Goal: Information Seeking & Learning: Learn about a topic

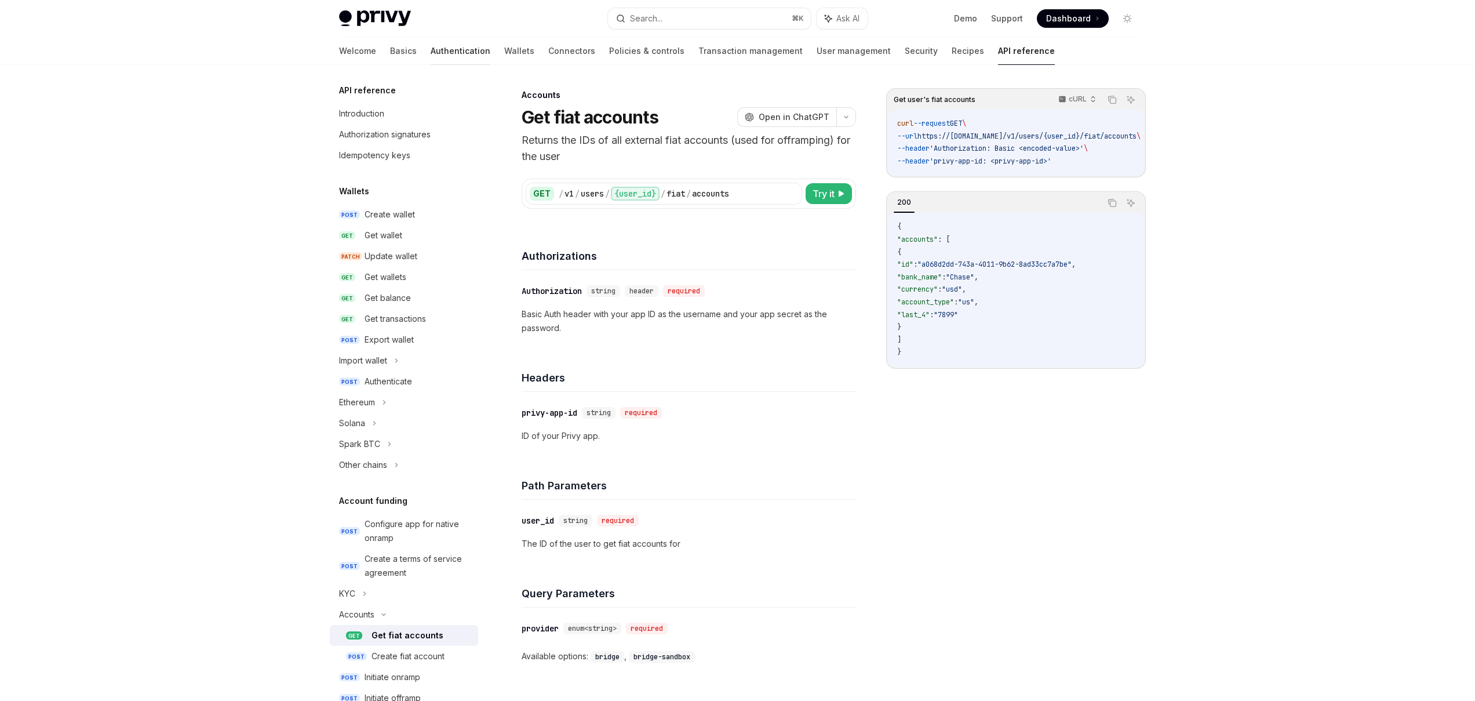
click at [431, 53] on link "Authentication" at bounding box center [461, 51] width 60 height 28
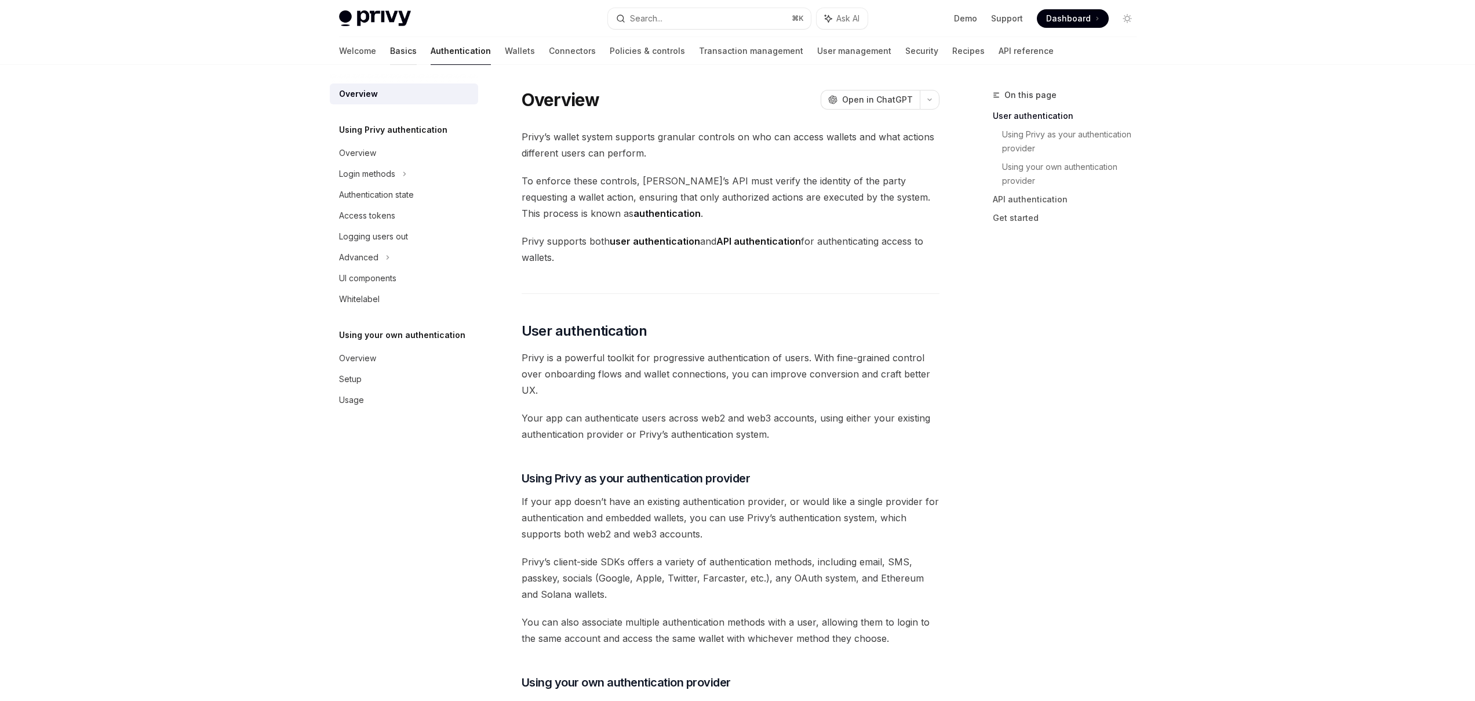
click at [390, 52] on link "Basics" at bounding box center [403, 51] width 27 height 28
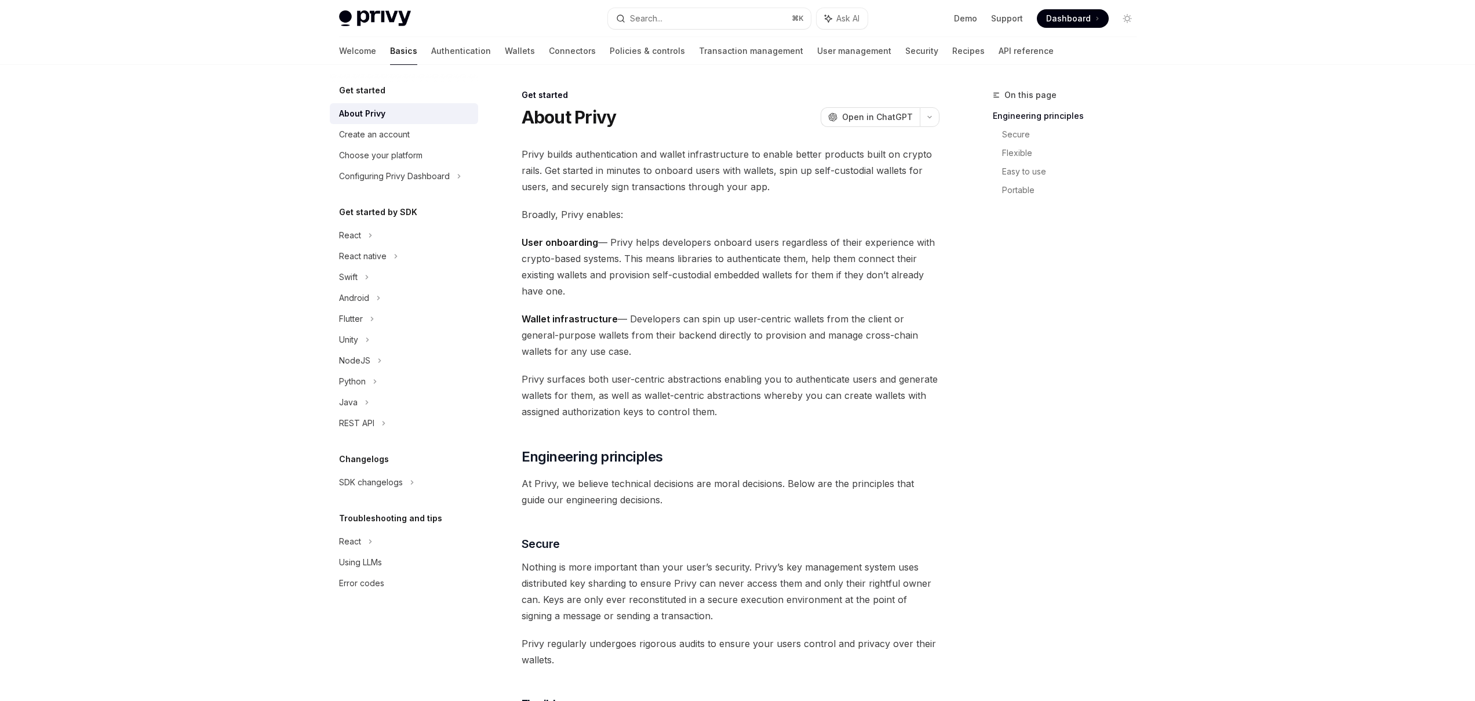
drag, startPoint x: 636, startPoint y: 192, endPoint x: 742, endPoint y: 301, distance: 152.1
drag, startPoint x: 621, startPoint y: 250, endPoint x: 761, endPoint y: 293, distance: 146.1
click at [761, 293] on span "User onboarding — Privy helps developers onboard users regardless of their expe…" at bounding box center [731, 266] width 418 height 65
click at [838, 284] on span "User onboarding — Privy helps developers onboard users regardless of their expe…" at bounding box center [731, 266] width 418 height 65
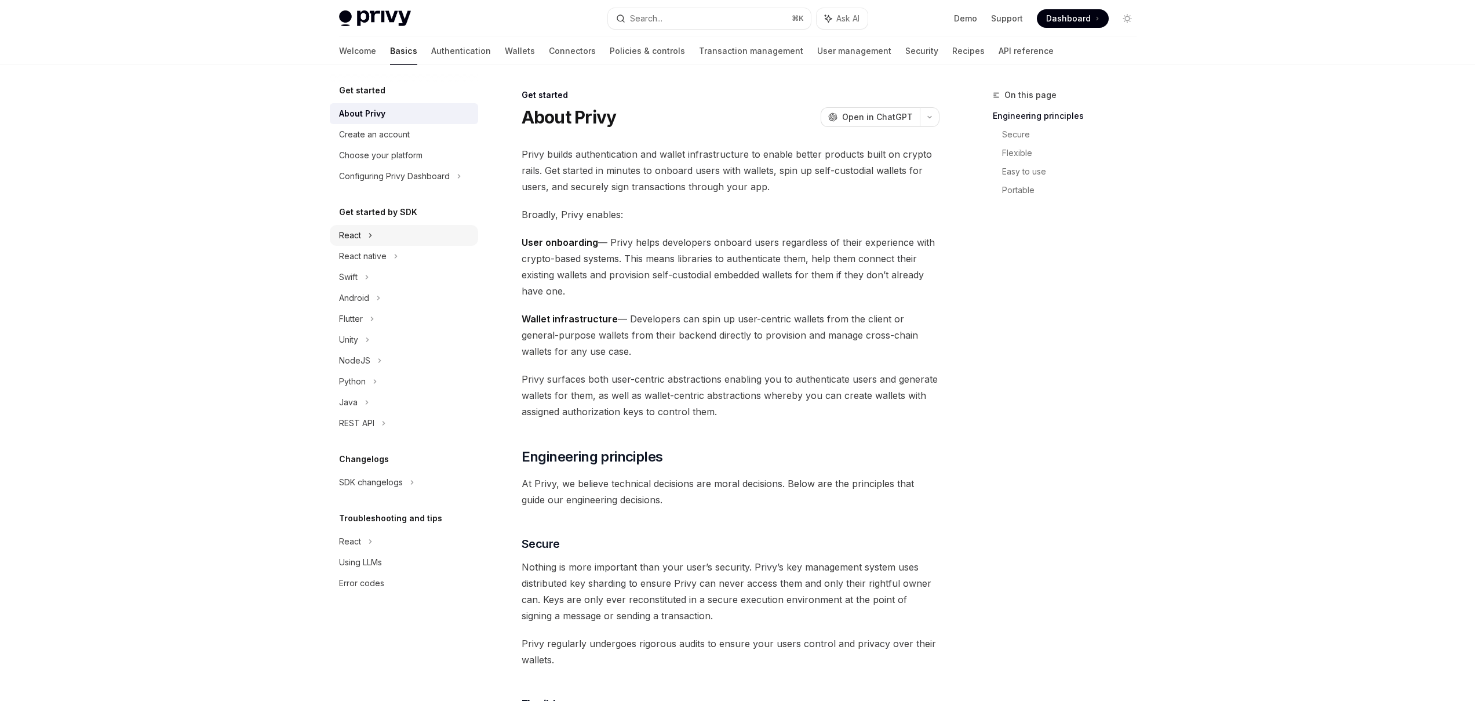
click at [381, 239] on div "React" at bounding box center [404, 235] width 148 height 21
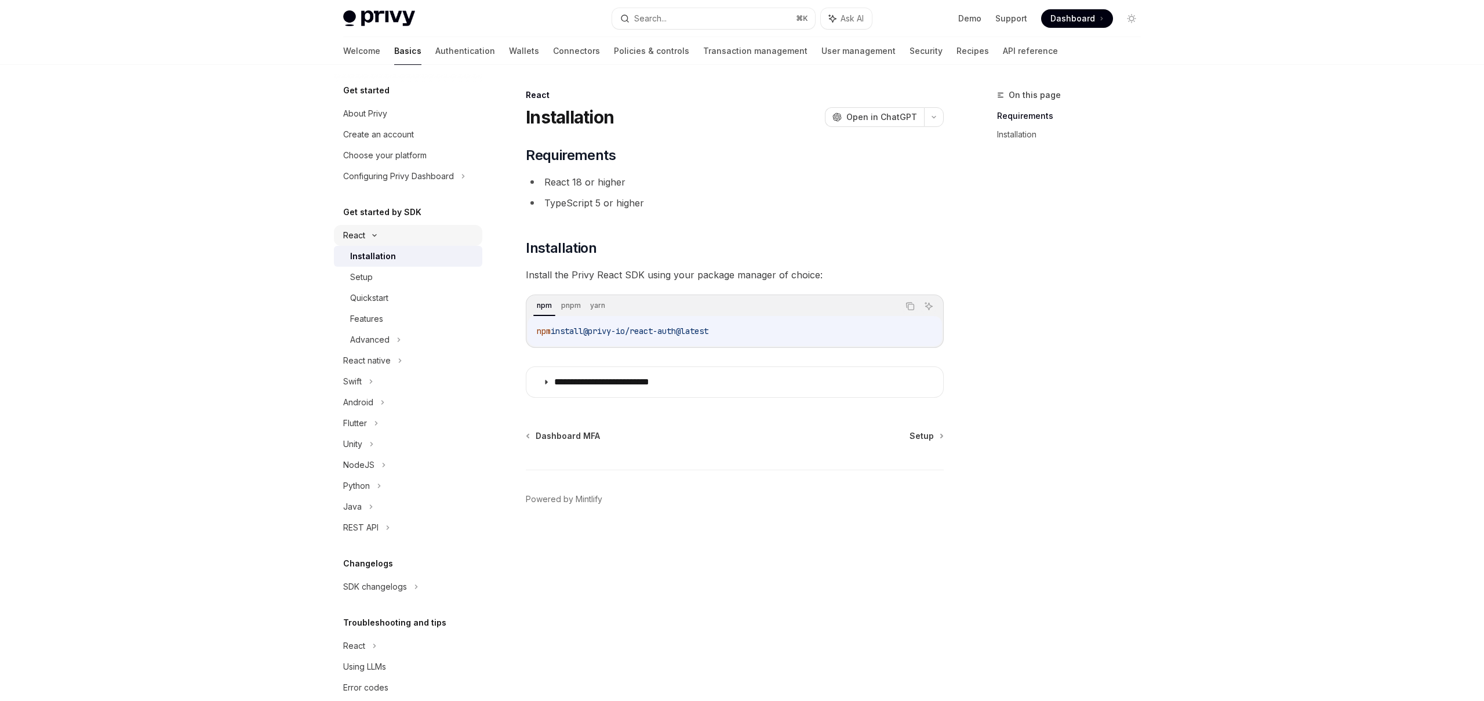
click at [384, 240] on div "React" at bounding box center [408, 235] width 148 height 21
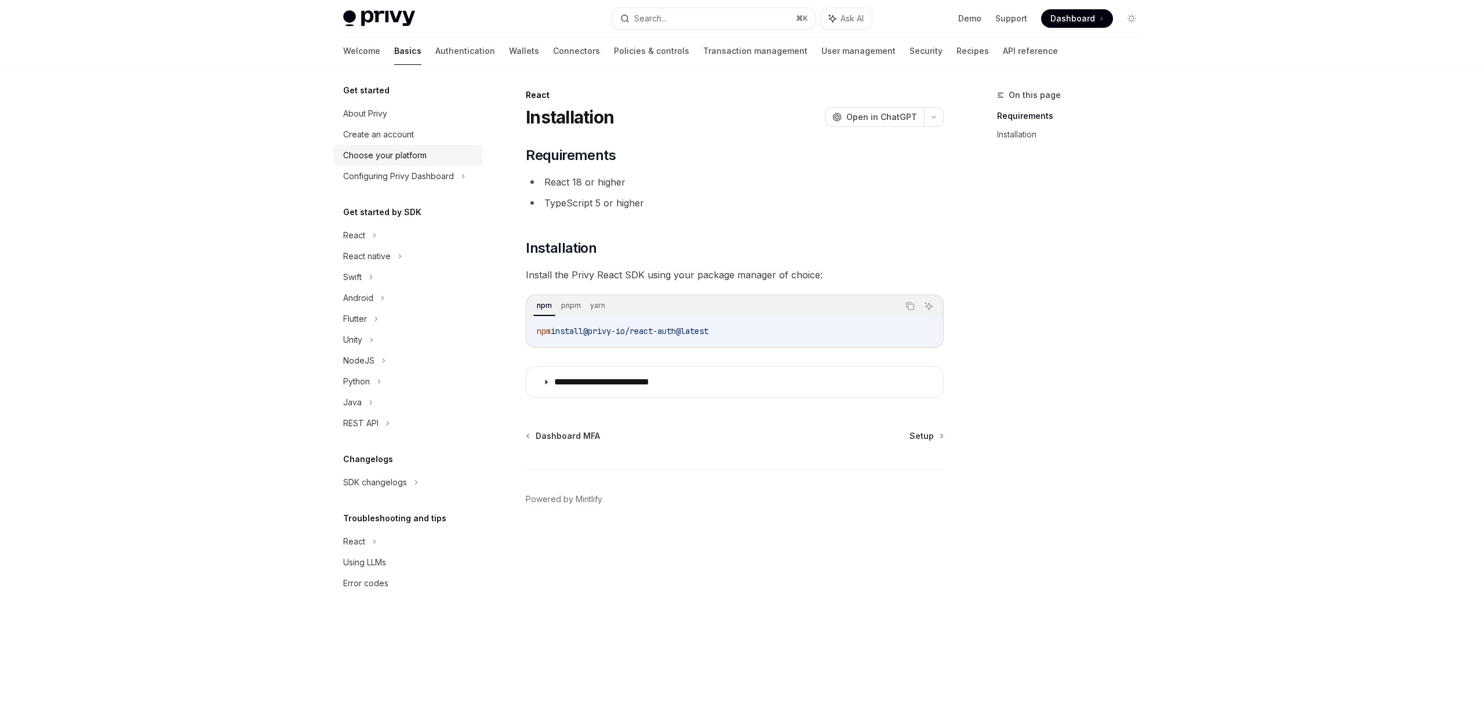
click at [376, 161] on div "Choose your platform" at bounding box center [384, 155] width 83 height 14
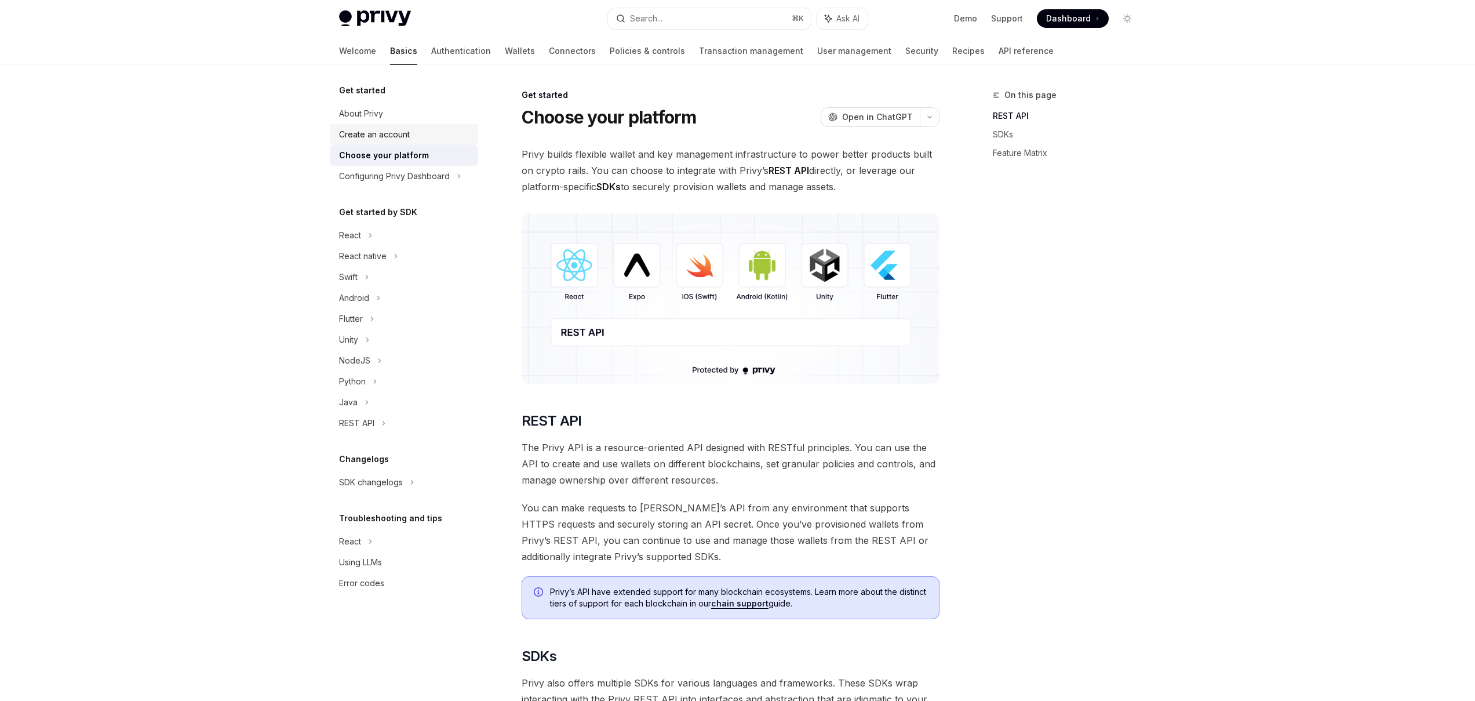
click at [391, 139] on div "Create an account" at bounding box center [374, 135] width 71 height 14
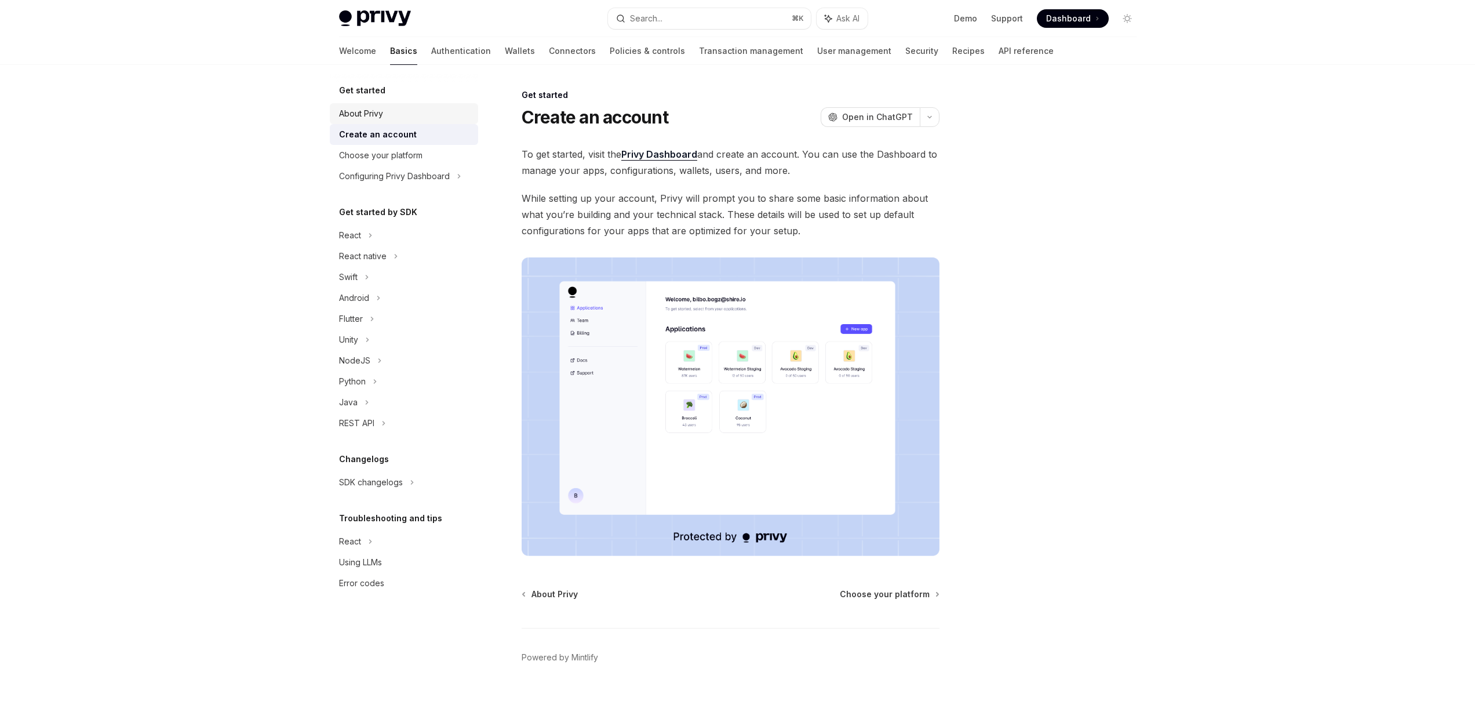
click at [386, 119] on div "About Privy" at bounding box center [405, 114] width 132 height 14
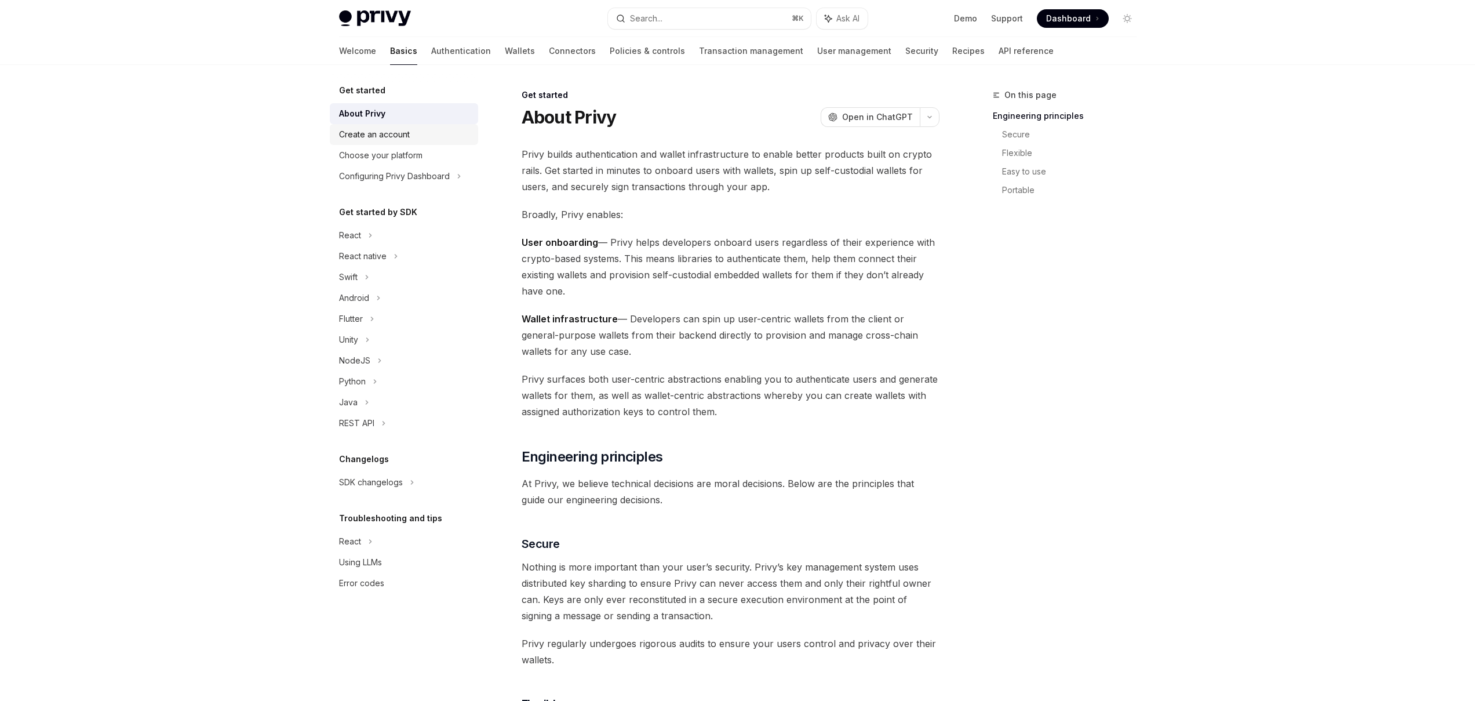
click at [389, 126] on link "Create an account" at bounding box center [404, 134] width 148 height 21
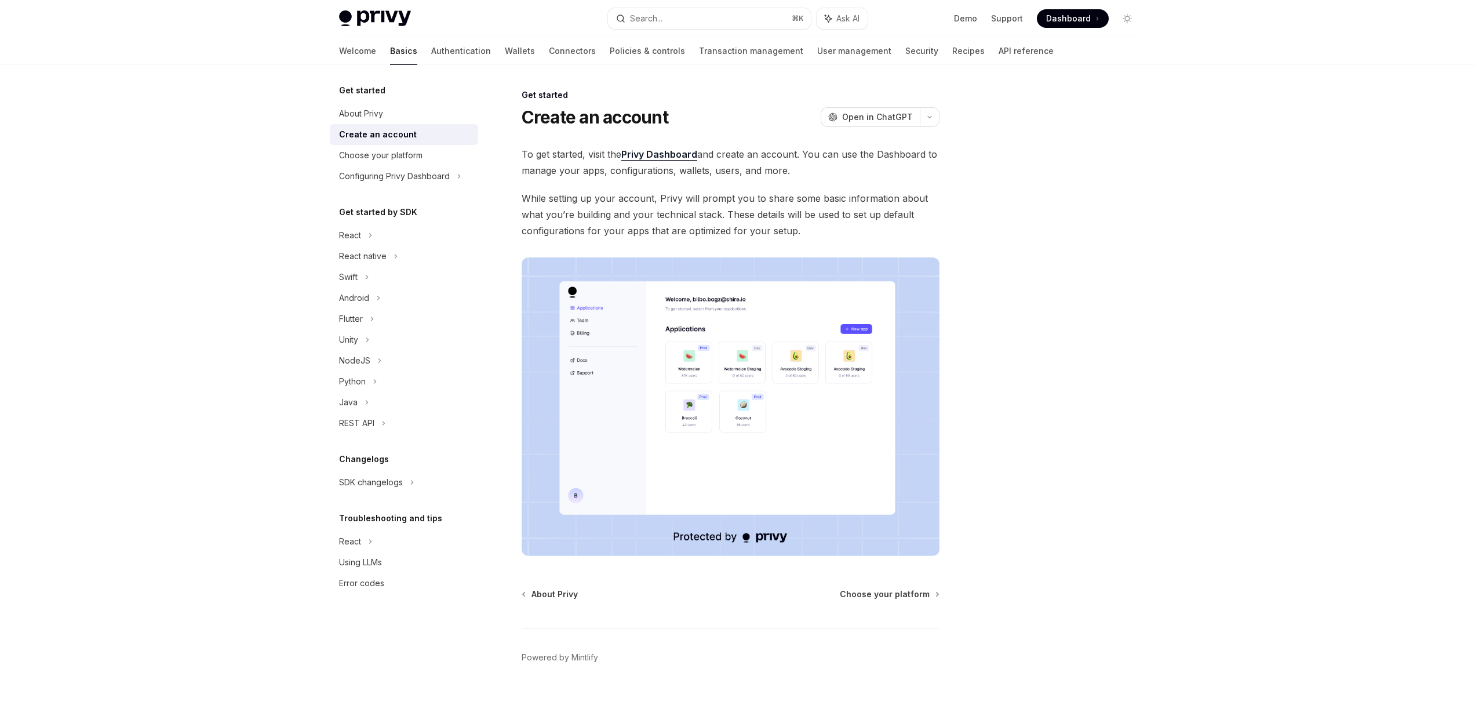
scroll to position [27, 0]
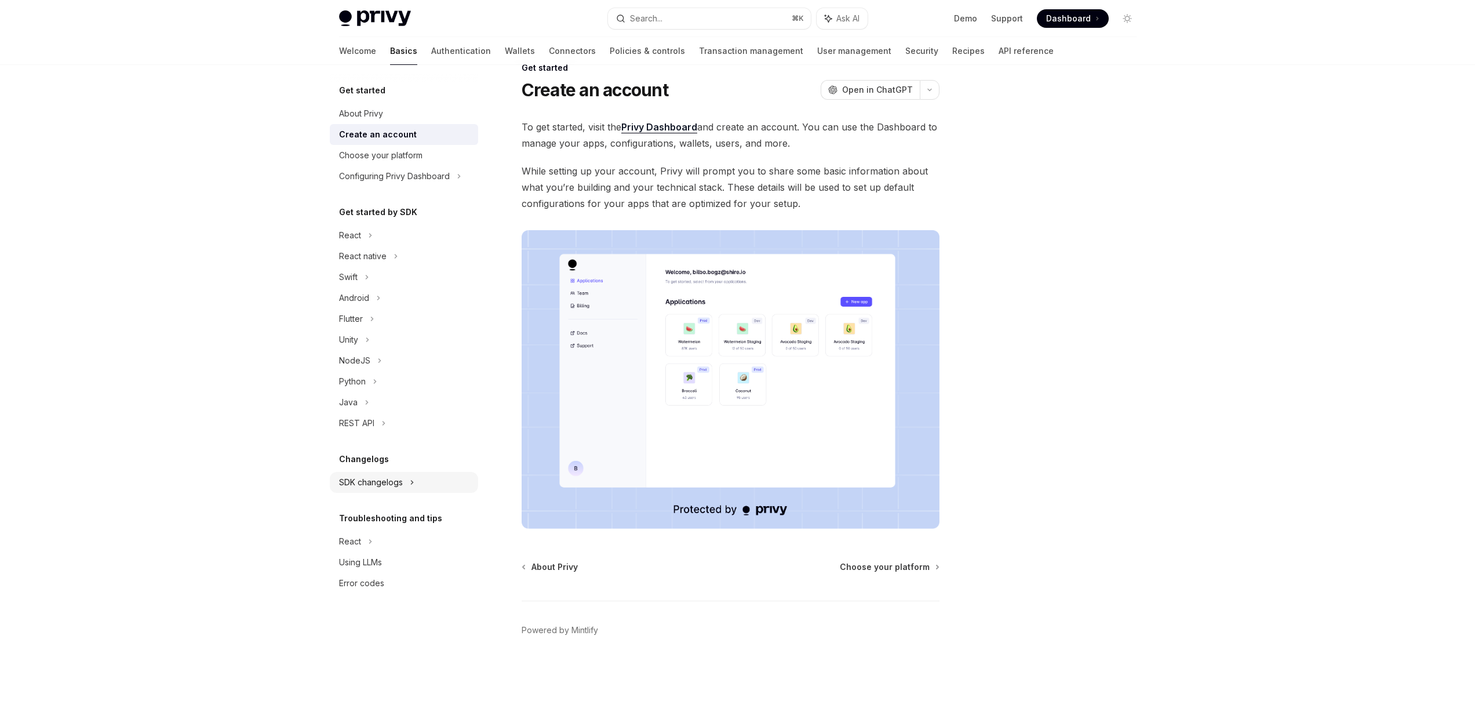
click at [417, 246] on div "SDK changelogs" at bounding box center [404, 235] width 148 height 21
type textarea "*"
